Goal: Information Seeking & Learning: Learn about a topic

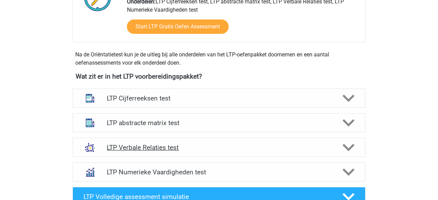
scroll to position [208, 0]
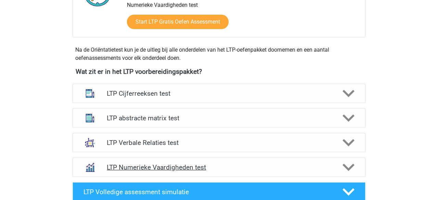
click at [325, 167] on h4 "LTP Numerieke Vaardigheden test" at bounding box center [219, 168] width 224 height 8
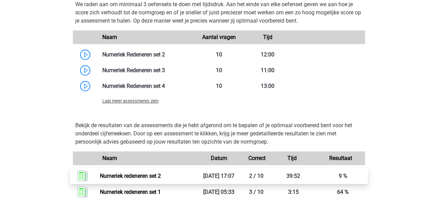
scroll to position [568, 0]
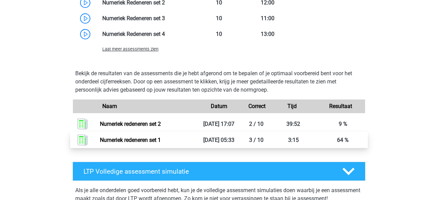
click at [161, 142] on link "Numeriek redeneren set 1" at bounding box center [130, 140] width 61 height 7
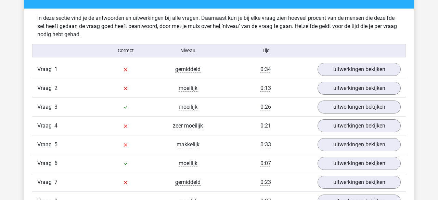
scroll to position [415, 0]
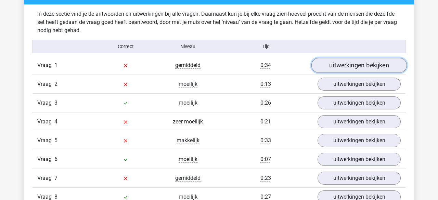
click at [339, 66] on link "uitwerkingen bekijken" at bounding box center [359, 65] width 96 height 15
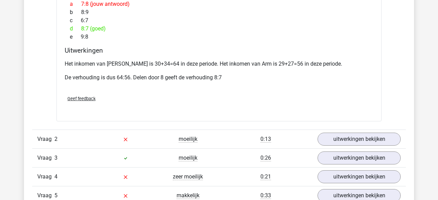
scroll to position [642, 0]
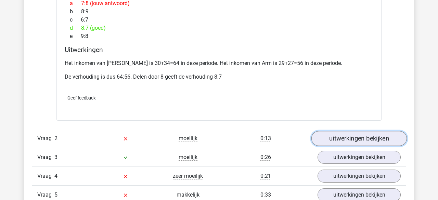
click at [332, 132] on link "uitwerkingen bekijken" at bounding box center [359, 138] width 96 height 15
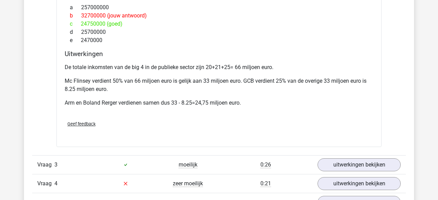
scroll to position [986, 0]
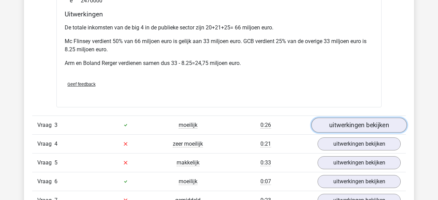
click at [341, 118] on link "uitwerkingen bekijken" at bounding box center [359, 125] width 96 height 15
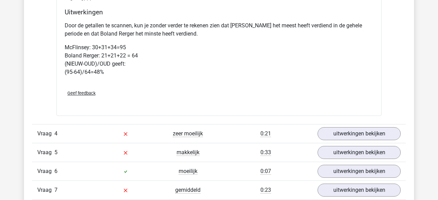
scroll to position [1313, 0]
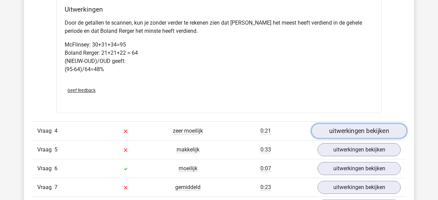
click at [354, 124] on link "uitwerkingen bekijken" at bounding box center [359, 131] width 96 height 15
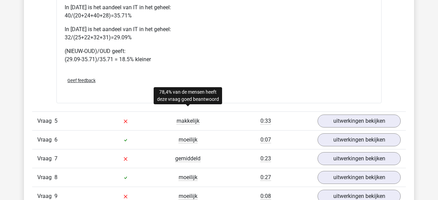
scroll to position [1654, 0]
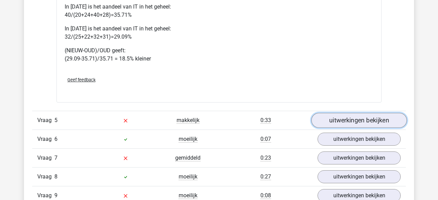
click at [335, 113] on link "uitwerkingen bekijken" at bounding box center [359, 120] width 96 height 15
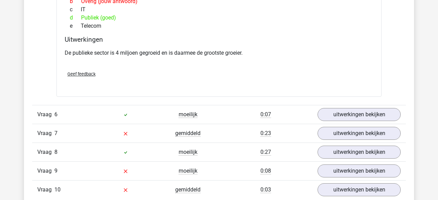
scroll to position [1949, 0]
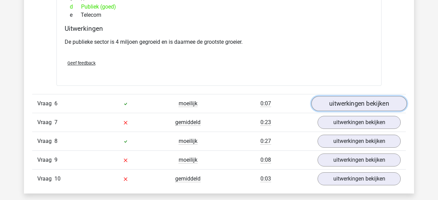
click at [344, 98] on link "uitwerkingen bekijken" at bounding box center [359, 103] width 96 height 15
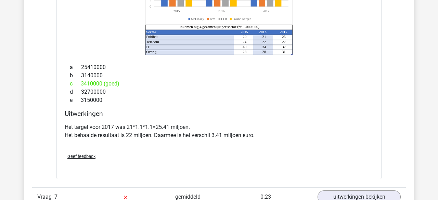
scroll to position [2200, 0]
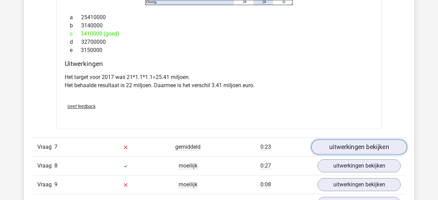
click at [328, 140] on link "uitwerkingen bekijken" at bounding box center [359, 147] width 96 height 15
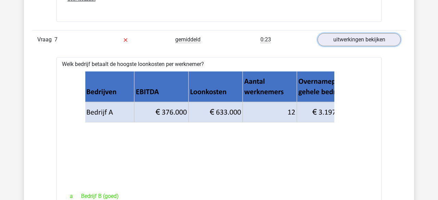
scroll to position [2288, 0]
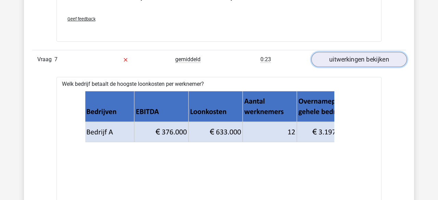
click at [337, 52] on link "uitwerkingen bekijken" at bounding box center [359, 59] width 96 height 15
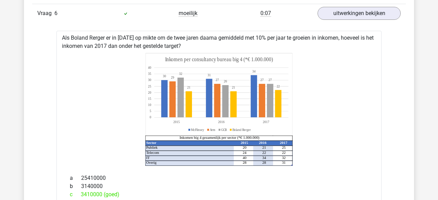
scroll to position [2039, 0]
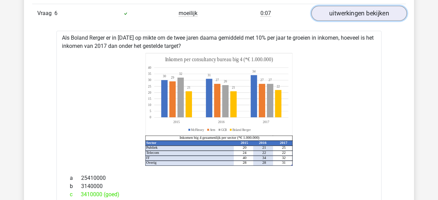
click at [346, 6] on link "uitwerkingen bekijken" at bounding box center [359, 13] width 96 height 15
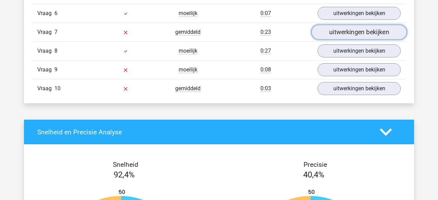
click at [345, 25] on link "uitwerkingen bekijken" at bounding box center [359, 32] width 96 height 15
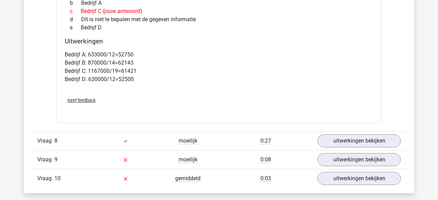
scroll to position [2240, 0]
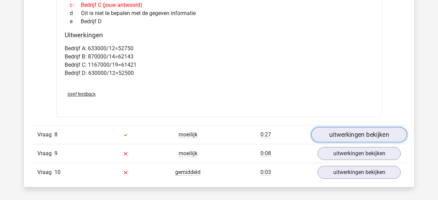
click at [330, 128] on link "uitwerkingen bekijken" at bounding box center [359, 135] width 96 height 15
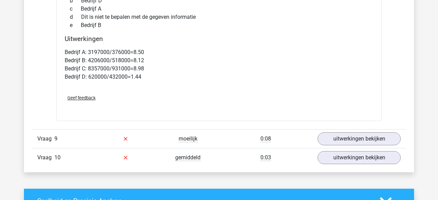
scroll to position [2541, 0]
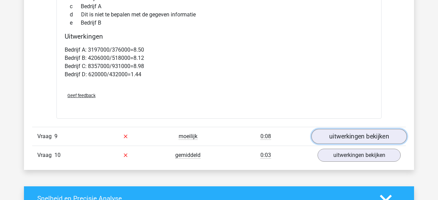
click at [343, 129] on link "uitwerkingen bekijken" at bounding box center [359, 136] width 96 height 15
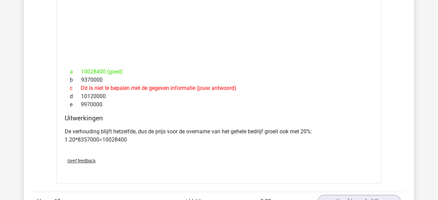
scroll to position [2784, 0]
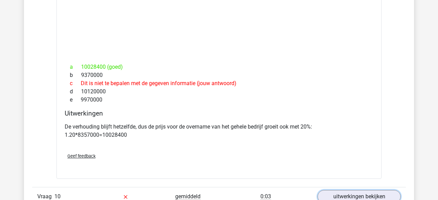
drag, startPoint x: 353, startPoint y: 185, endPoint x: 338, endPoint y: 173, distance: 19.2
click at [353, 190] on link "uitwerkingen bekijken" at bounding box center [359, 196] width 83 height 13
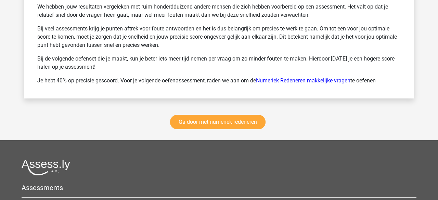
scroll to position [3561, 0]
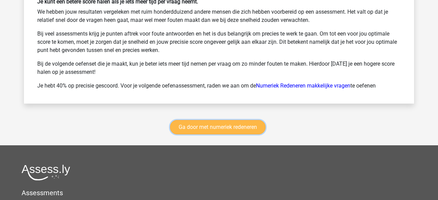
click at [216, 120] on link "Ga door met numeriek redeneren" at bounding box center [218, 127] width 96 height 14
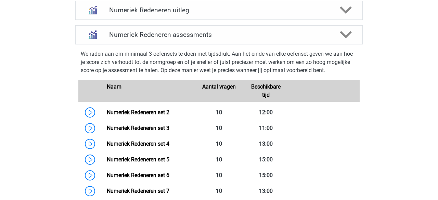
scroll to position [290, 0]
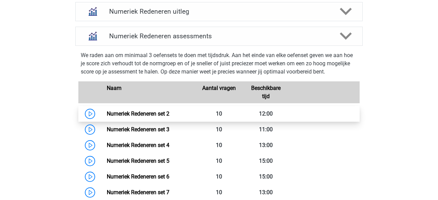
click at [151, 114] on link "Numeriek Redeneren set 2" at bounding box center [138, 114] width 63 height 7
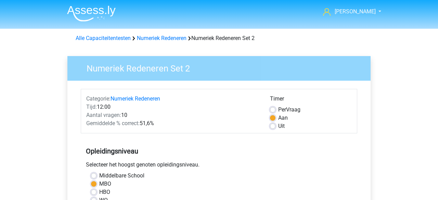
click at [278, 126] on label "Uit" at bounding box center [281, 126] width 7 height 8
click at [276, 126] on input "Uit" at bounding box center [272, 125] width 5 height 7
radio input "true"
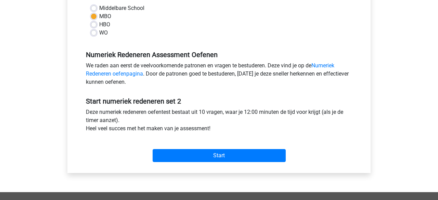
scroll to position [298, 0]
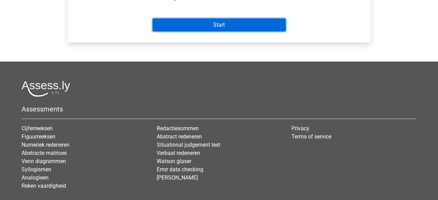
click at [216, 28] on input "Start" at bounding box center [219, 24] width 133 height 13
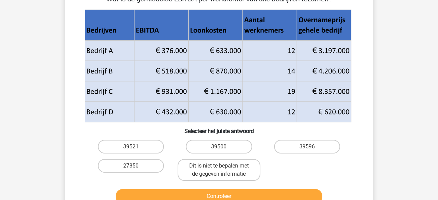
scroll to position [30, 0]
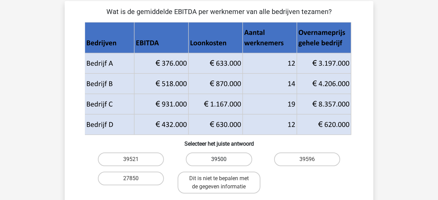
click at [205, 161] on label "39500" at bounding box center [219, 160] width 66 height 14
click at [219, 161] on input "39500" at bounding box center [221, 162] width 4 height 4
radio input "true"
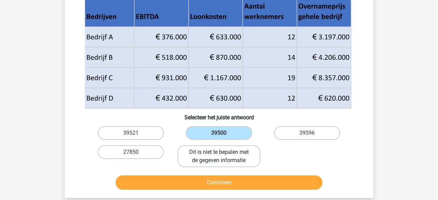
scroll to position [76, 0]
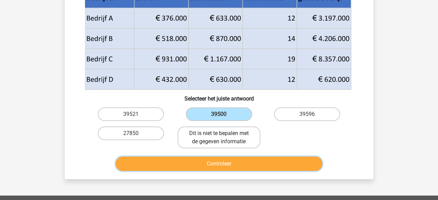
click at [202, 162] on button "Controleer" at bounding box center [219, 164] width 207 height 14
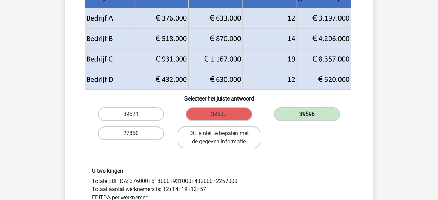
drag, startPoint x: 281, startPoint y: 111, endPoint x: 279, endPoint y: 114, distance: 4.3
click at [281, 111] on label "39596" at bounding box center [307, 114] width 66 height 14
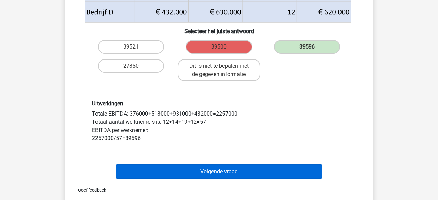
scroll to position [151, 0]
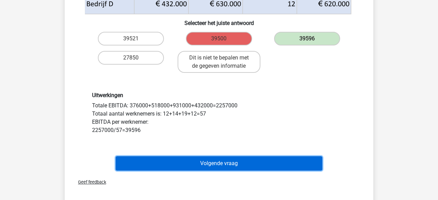
click at [194, 164] on button "Volgende vraag" at bounding box center [219, 163] width 207 height 14
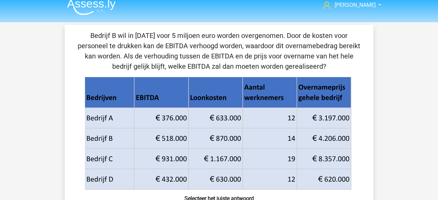
scroll to position [79, 0]
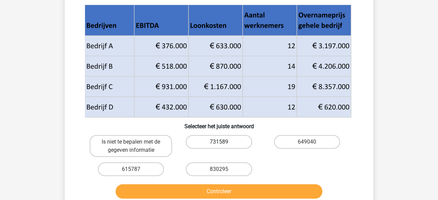
click at [204, 142] on label "731589" at bounding box center [219, 142] width 66 height 14
click at [219, 142] on input "731589" at bounding box center [221, 144] width 4 height 4
radio input "true"
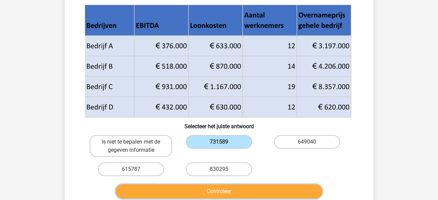
click at [206, 190] on button "Controleer" at bounding box center [219, 191] width 207 height 14
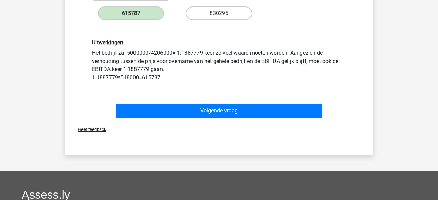
scroll to position [192, 0]
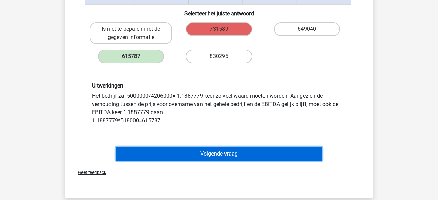
click at [204, 154] on button "Volgende vraag" at bounding box center [219, 154] width 207 height 14
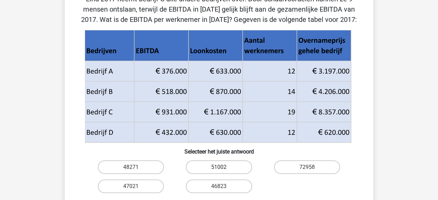
scroll to position [50, 0]
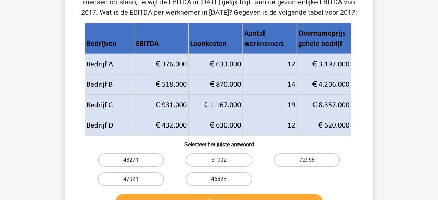
click at [139, 161] on label "48271" at bounding box center [131, 160] width 66 height 14
click at [136, 161] on input "48271" at bounding box center [133, 162] width 4 height 4
radio input "true"
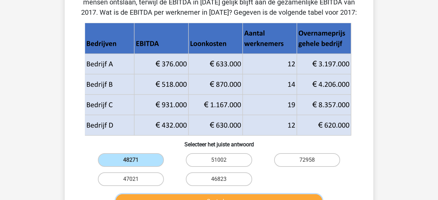
click at [166, 195] on button "Controleer" at bounding box center [219, 201] width 207 height 14
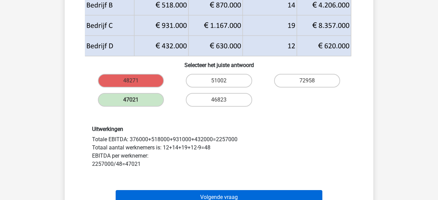
scroll to position [138, 0]
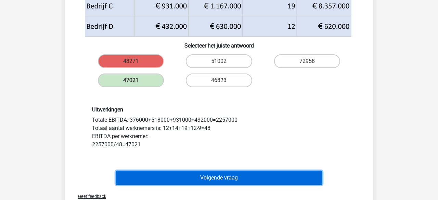
click at [196, 177] on button "Volgende vraag" at bounding box center [219, 178] width 207 height 14
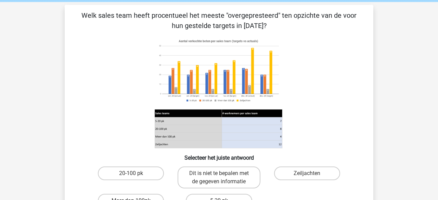
scroll to position [0, 0]
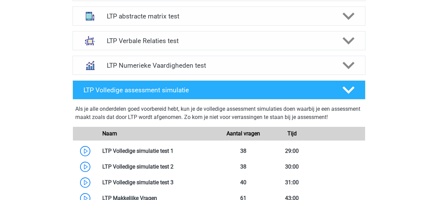
scroll to position [244, 0]
